Goal: Task Accomplishment & Management: Manage account settings

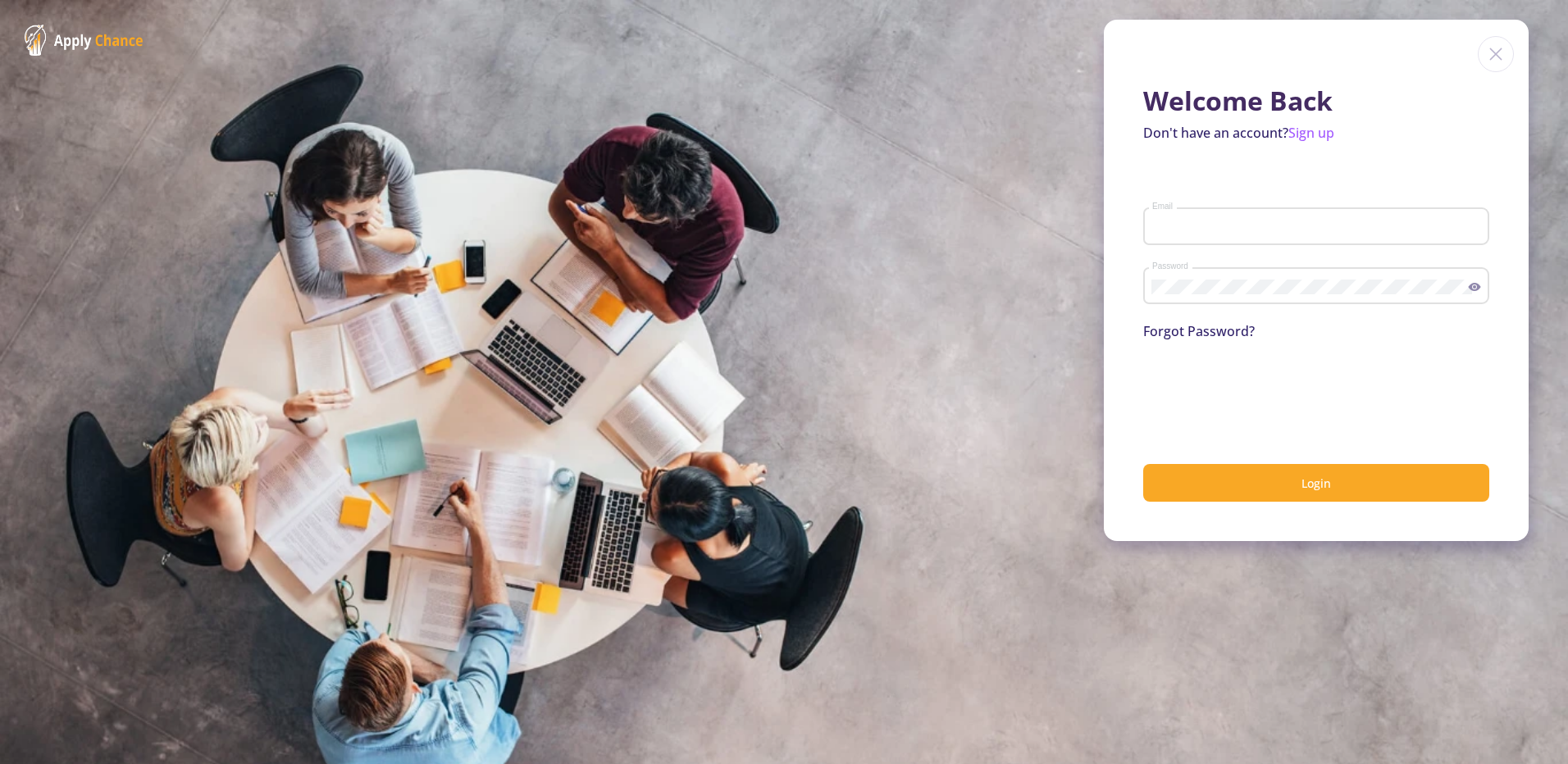
type input "[EMAIL_ADDRESS][DOMAIN_NAME]"
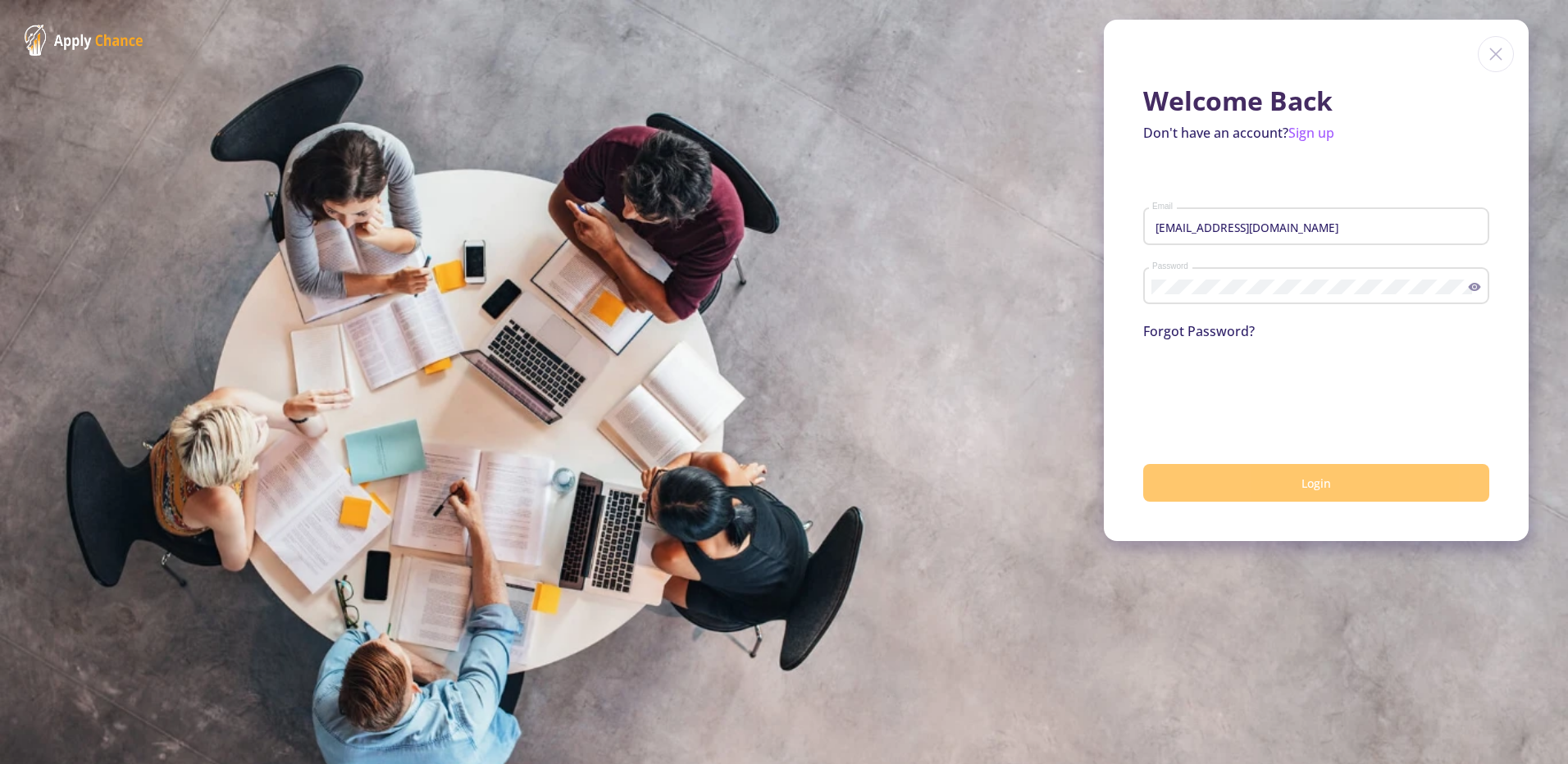
click at [1327, 495] on button "Login" at bounding box center [1316, 484] width 346 height 39
